Goal: Information Seeking & Learning: Learn about a topic

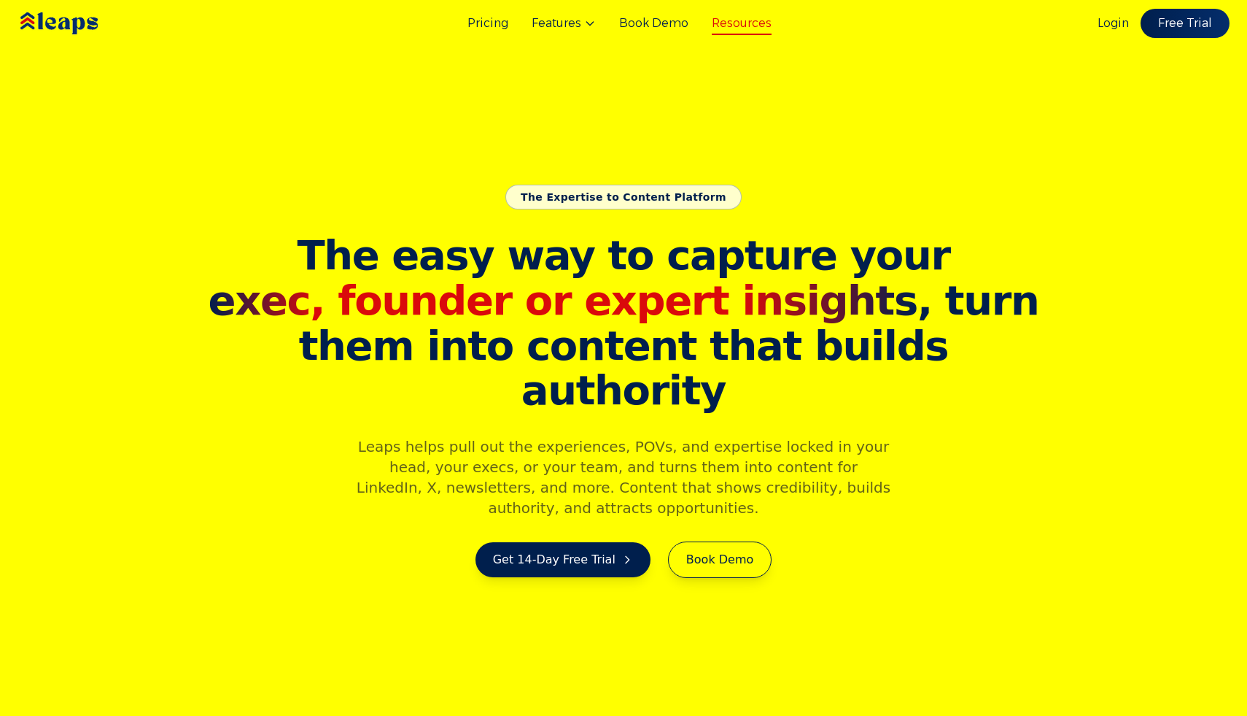
click at [762, 20] on link "Resources" at bounding box center [742, 24] width 60 height 18
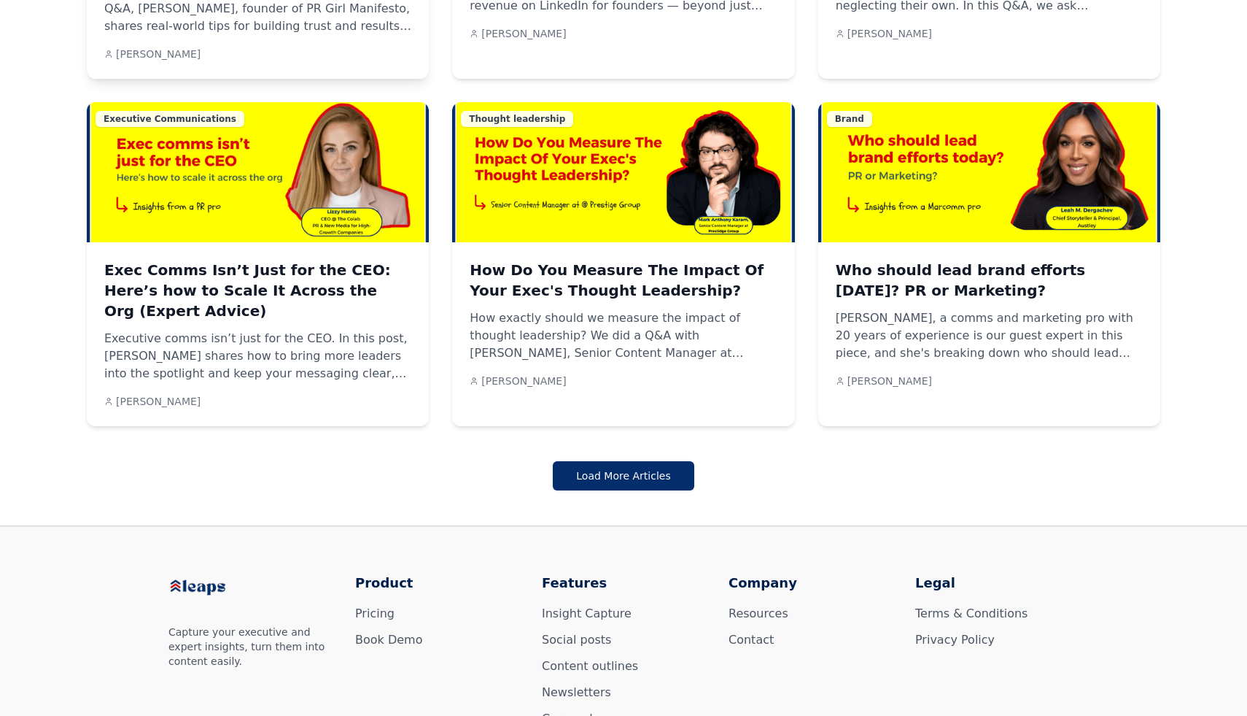
scroll to position [1161, 0]
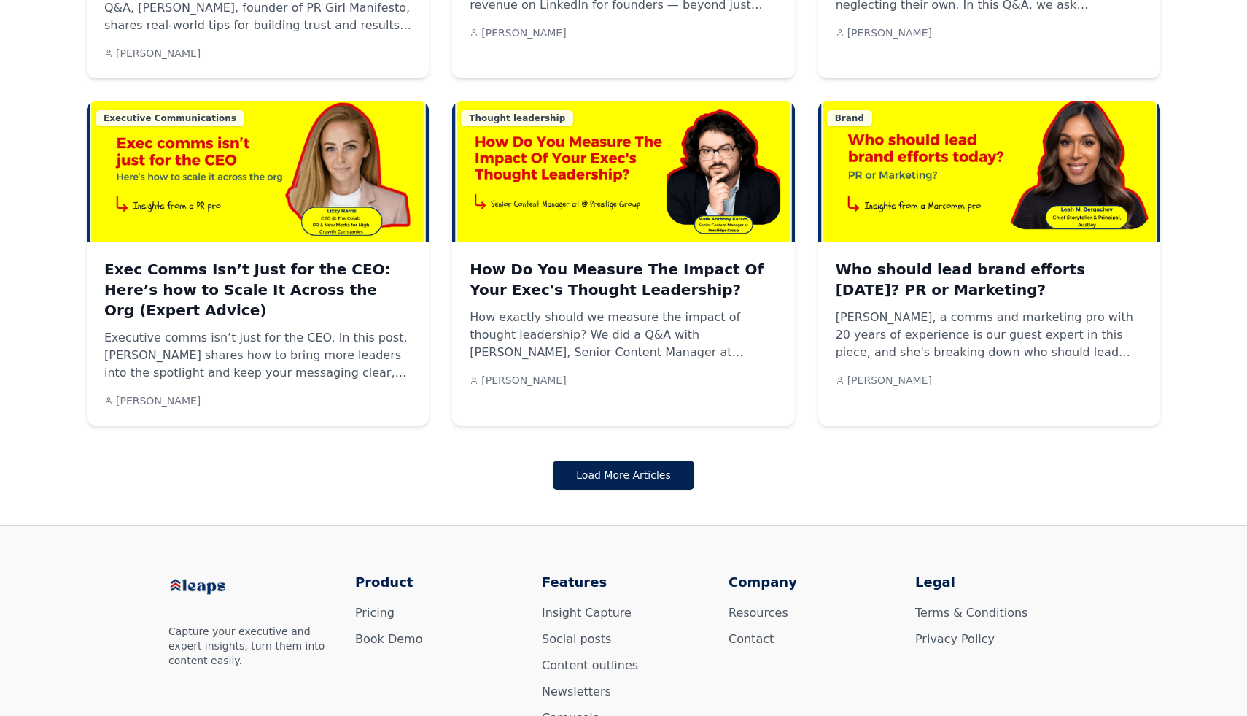
click at [640, 460] on button "Load More Articles" at bounding box center [623, 474] width 141 height 29
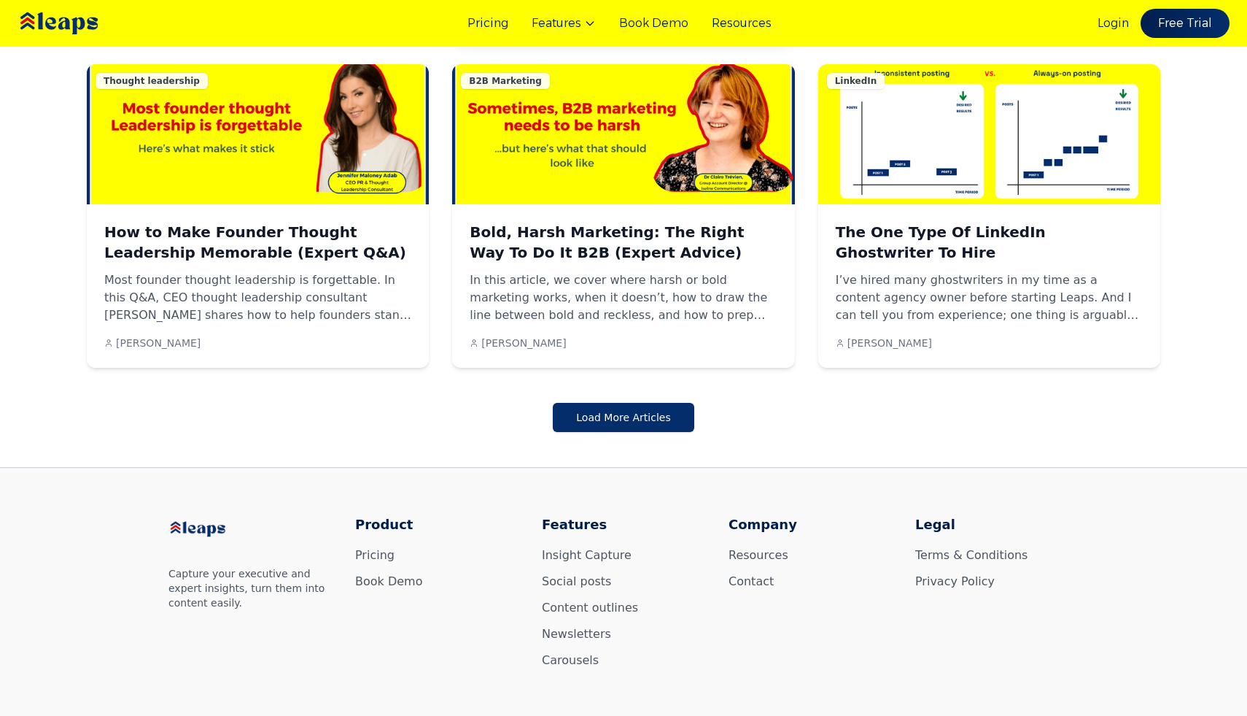
scroll to position [1889, 0]
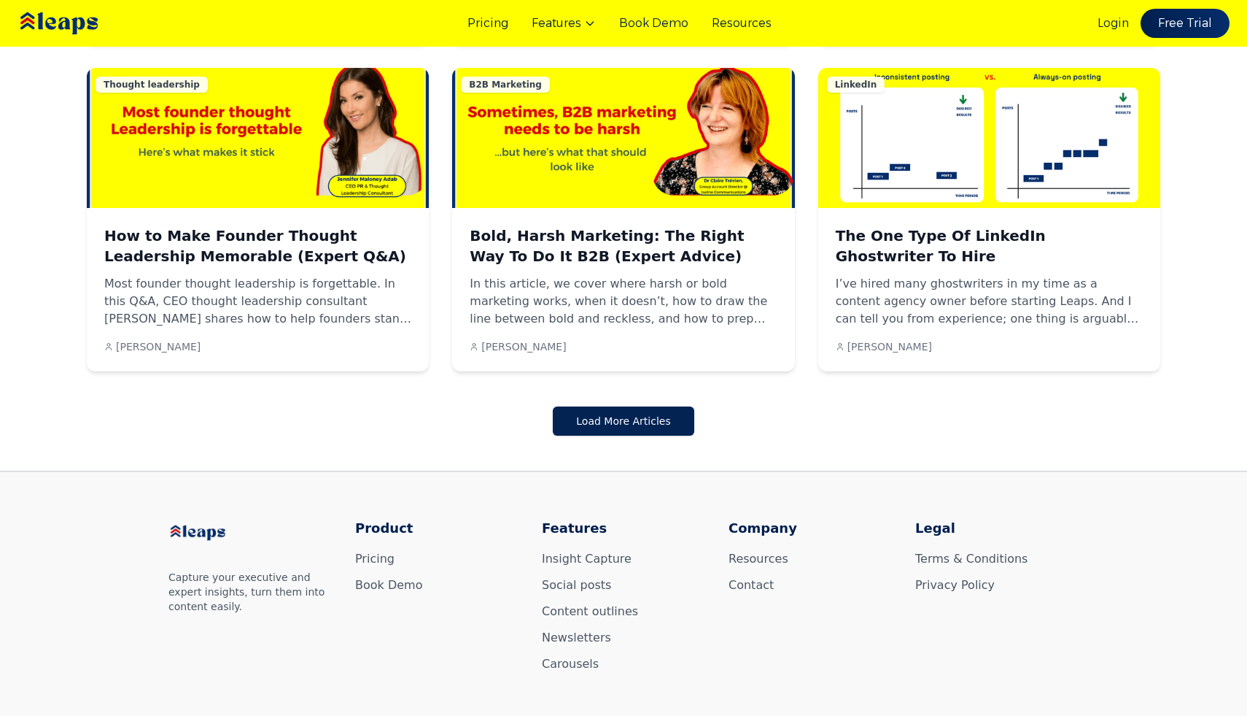
click at [634, 406] on button "Load More Articles" at bounding box center [623, 420] width 141 height 29
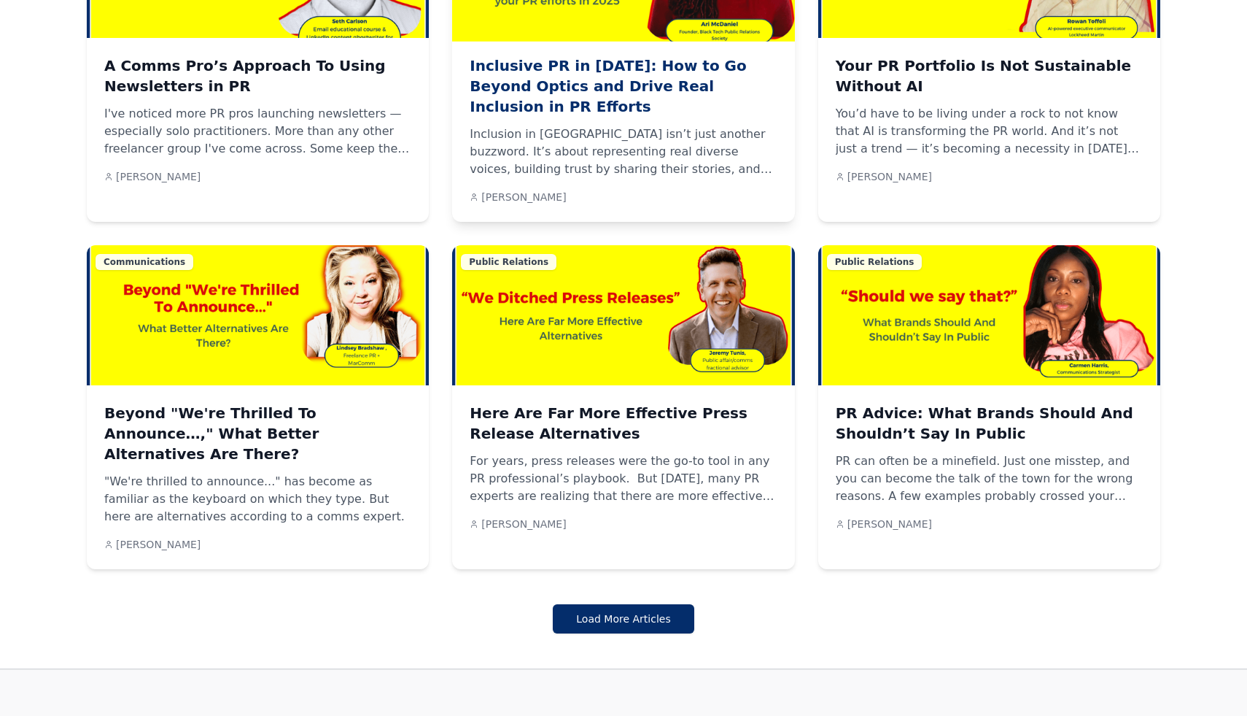
scroll to position [2569, 0]
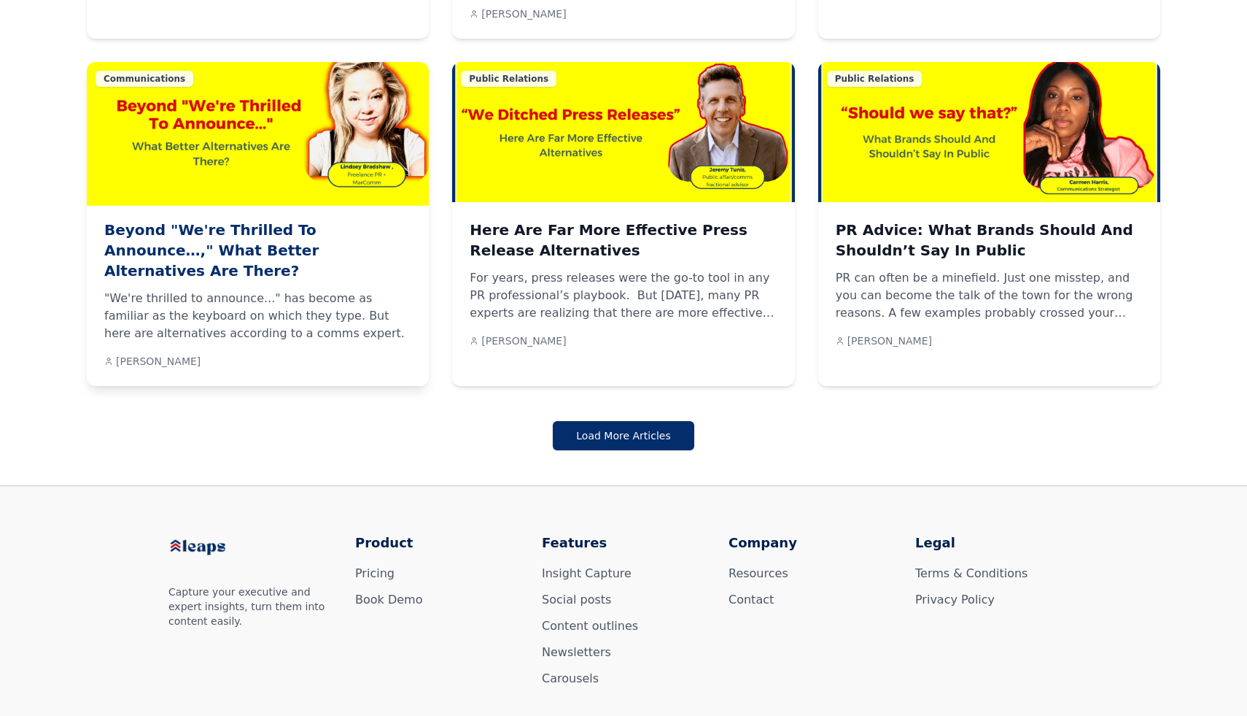
click at [275, 220] on h3 "Beyond "We're Thrilled To Announce…," What Better Alternatives Are There?" at bounding box center [257, 250] width 307 height 61
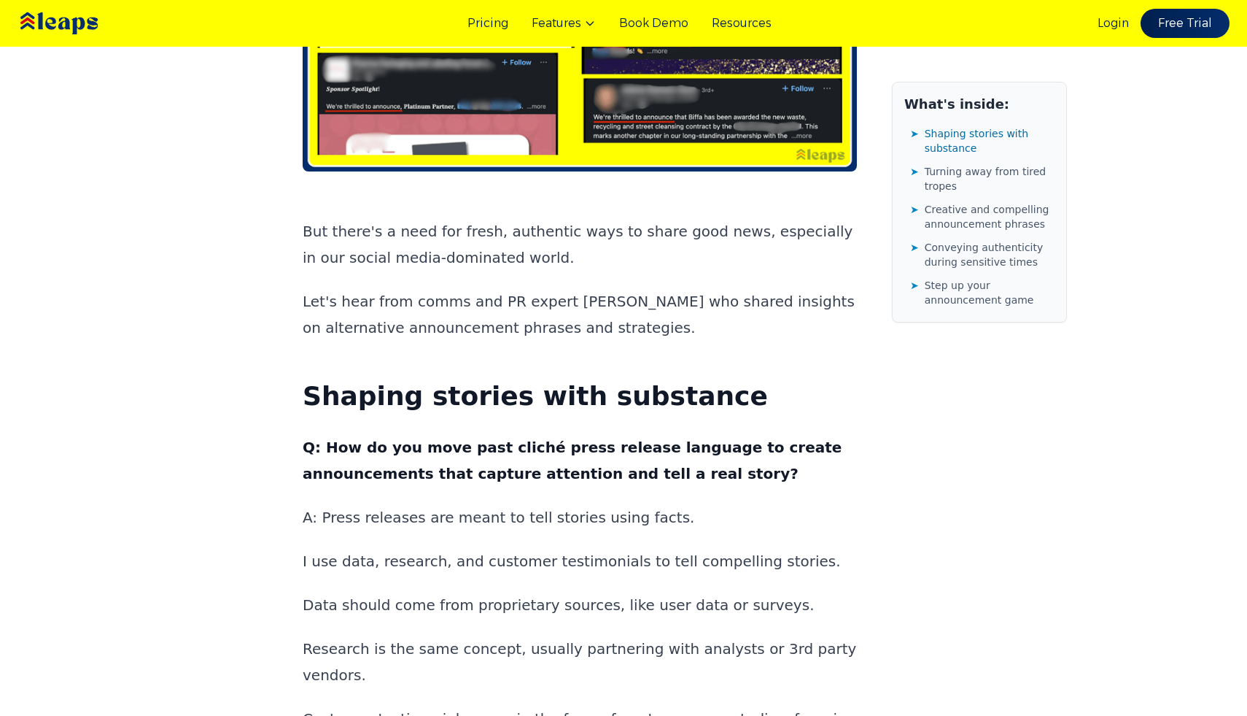
scroll to position [1058, 0]
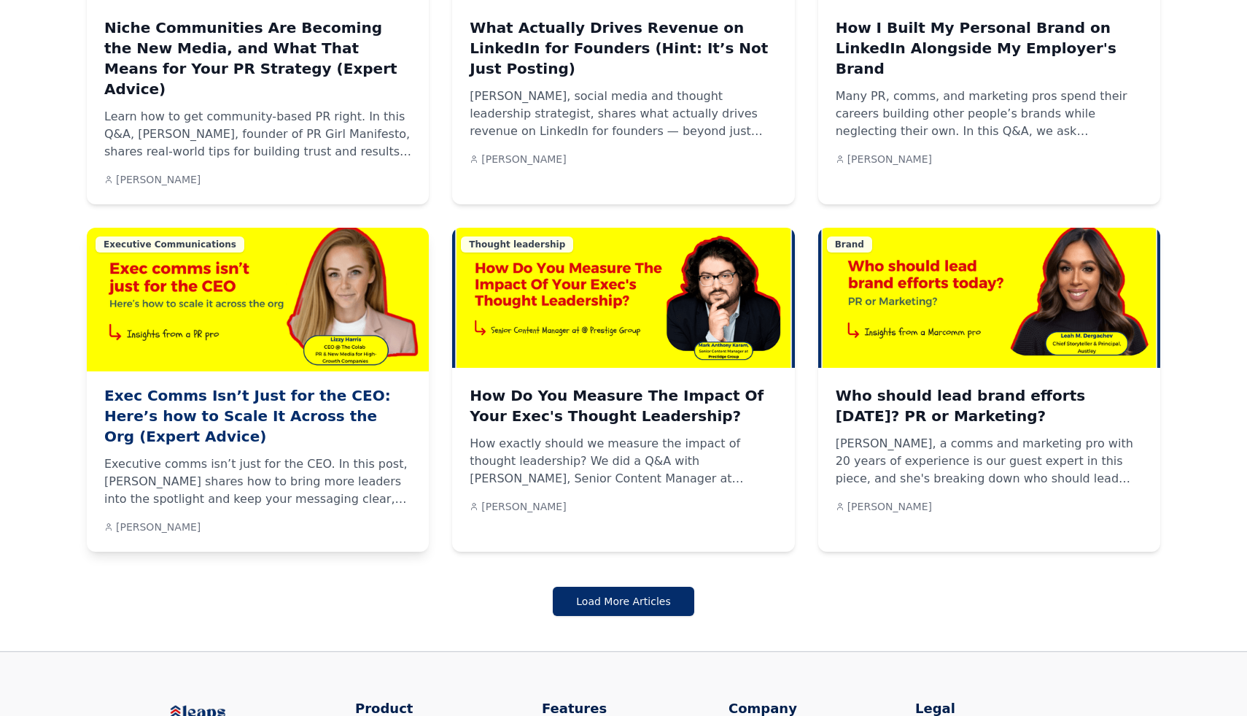
scroll to position [1262, 0]
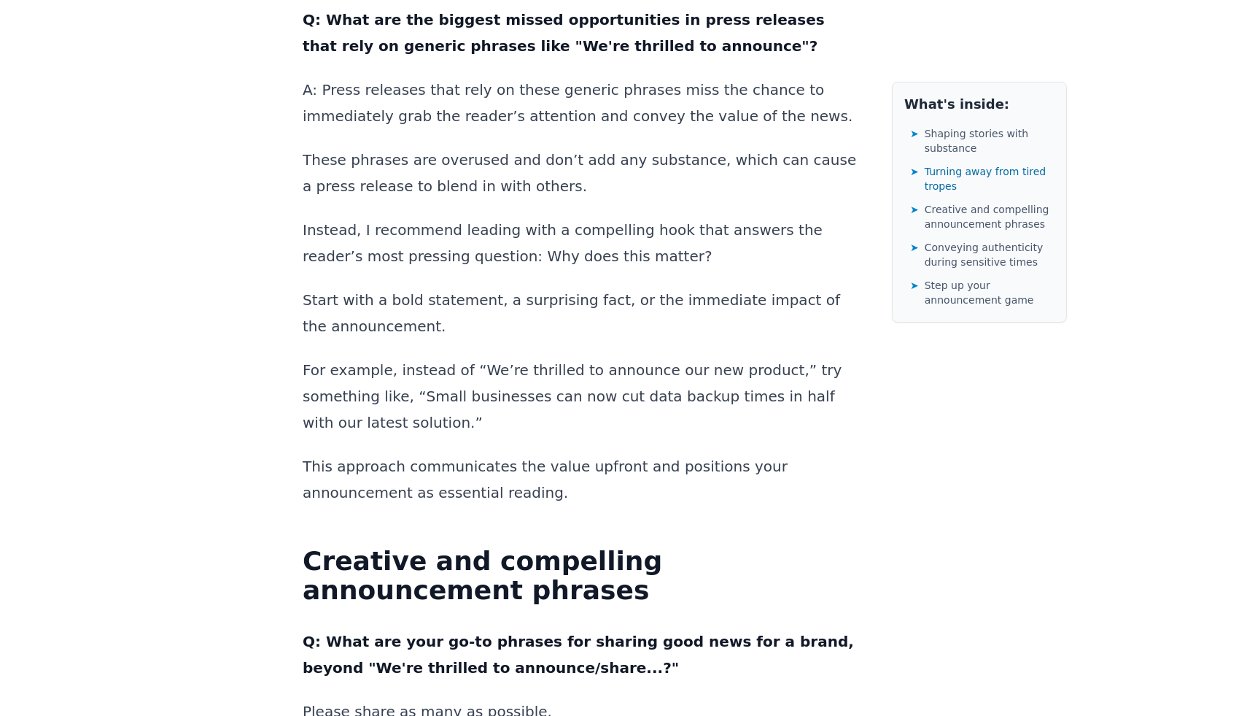
scroll to position [2039, 0]
